Goal: Transaction & Acquisition: Purchase product/service

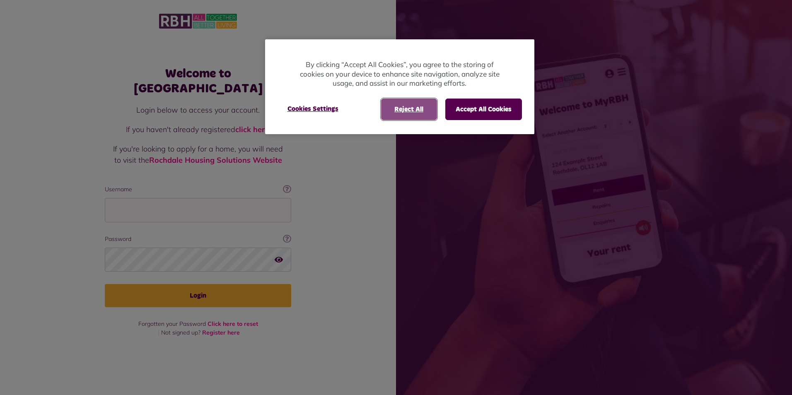
click at [409, 113] on button "Reject All" at bounding box center [409, 110] width 56 height 22
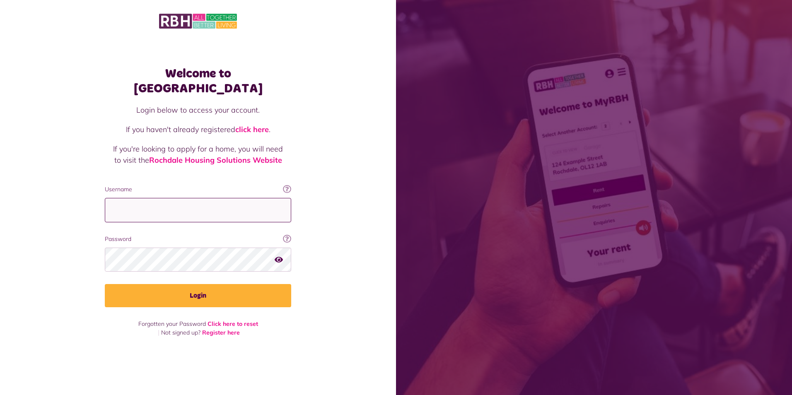
click at [216, 206] on input "Username" at bounding box center [198, 210] width 186 height 24
type input "**********"
click at [105, 284] on button "Login" at bounding box center [198, 295] width 186 height 23
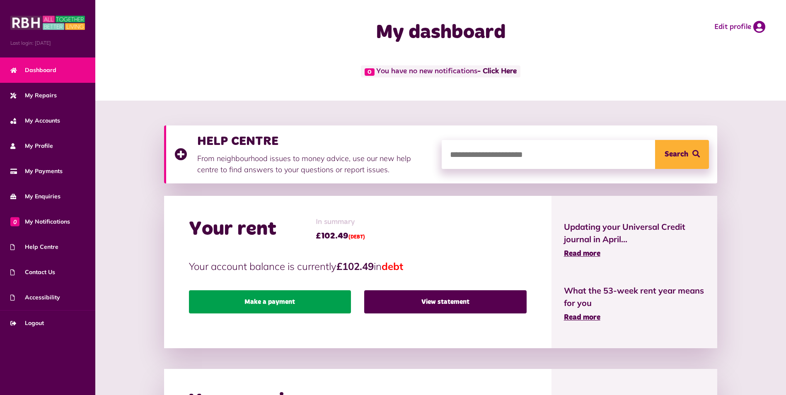
click at [310, 307] on link "Make a payment" at bounding box center [270, 301] width 162 height 23
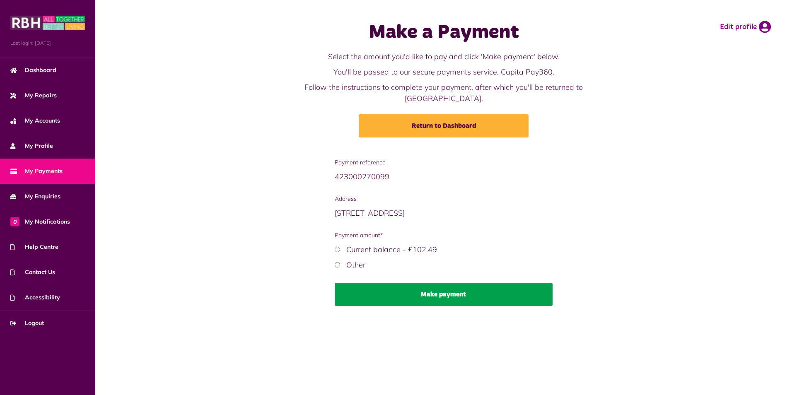
click at [425, 283] on button "Make payment" at bounding box center [444, 294] width 218 height 23
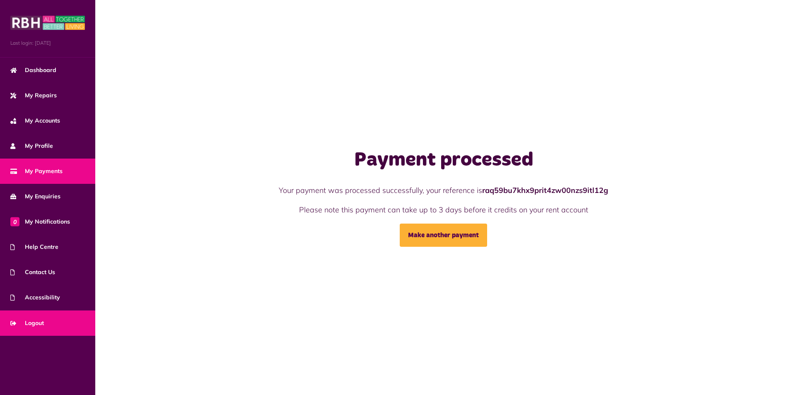
click at [39, 324] on span "Logout" at bounding box center [27, 323] width 34 height 9
